Goal: Find specific page/section: Find specific page/section

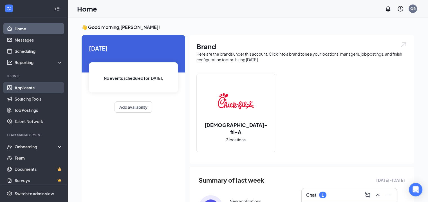
click at [32, 88] on link "Applicants" at bounding box center [39, 87] width 48 height 11
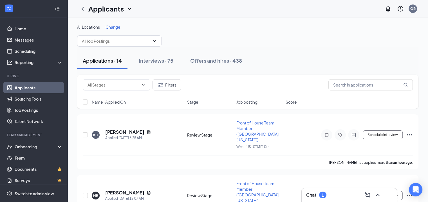
click at [117, 29] on span "Change" at bounding box center [113, 26] width 15 height 5
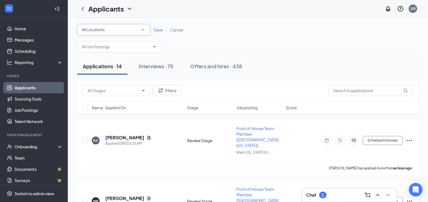
click at [117, 32] on div "All Locations" at bounding box center [114, 29] width 64 height 7
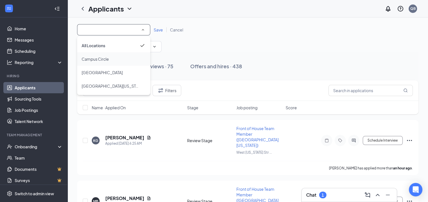
click at [109, 61] on div "Campus Circle" at bounding box center [114, 59] width 64 height 7
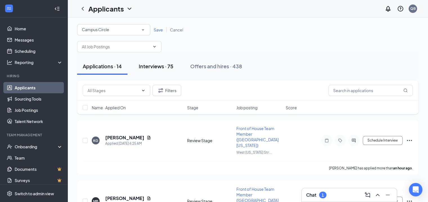
click at [161, 67] on div "Interviews · 75" at bounding box center [156, 66] width 35 height 7
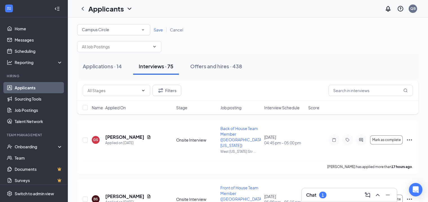
click at [277, 108] on span "Interview Schedule" at bounding box center [281, 108] width 35 height 6
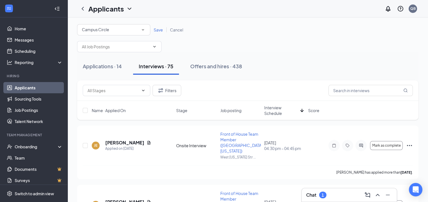
click at [274, 113] on span "Interview Schedule" at bounding box center [281, 110] width 34 height 11
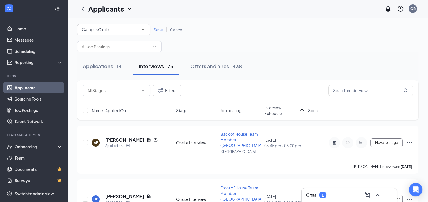
click at [159, 30] on span "Save" at bounding box center [158, 29] width 9 height 5
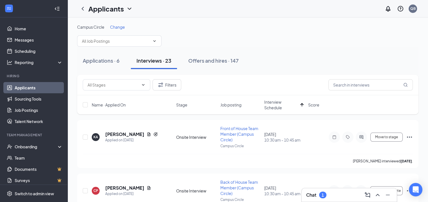
click at [125, 28] on span "Change" at bounding box center [117, 26] width 15 height 5
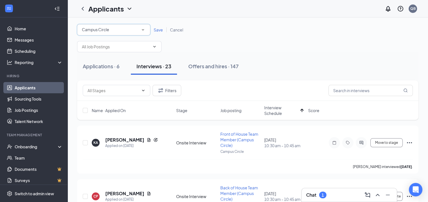
click at [131, 30] on div "Campus Circle" at bounding box center [114, 29] width 64 height 7
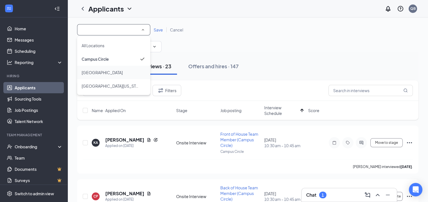
drag, startPoint x: 131, startPoint y: 30, endPoint x: 120, endPoint y: 70, distance: 41.5
click at [120, 70] on body "Home Messages Scheduling Reporting Hiring Applicants Sourcing Tools Job Posting…" at bounding box center [214, 101] width 428 height 202
click at [122, 73] on div "[GEOGRAPHIC_DATA]" at bounding box center [114, 72] width 64 height 7
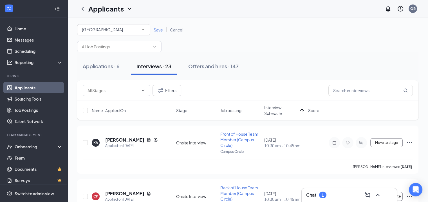
click at [158, 31] on span "Save" at bounding box center [158, 29] width 9 height 5
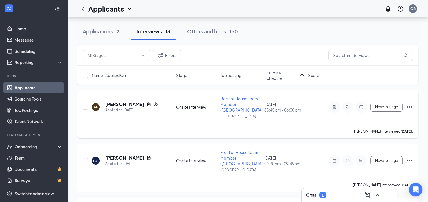
scroll to position [29, 0]
